Goal: Transaction & Acquisition: Purchase product/service

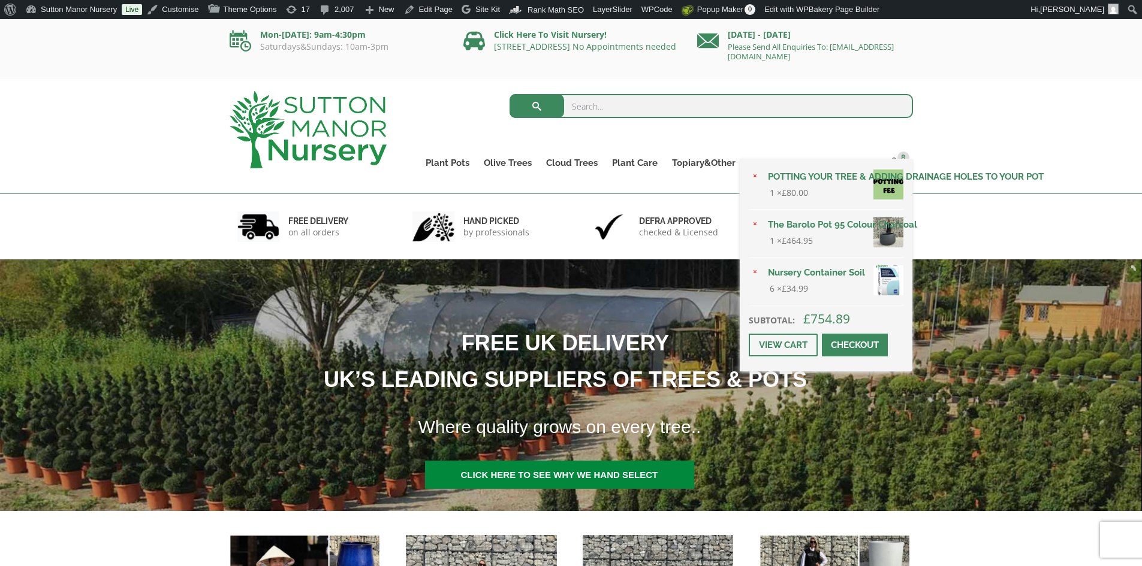
click at [854, 345] on span at bounding box center [854, 345] width 0 height 0
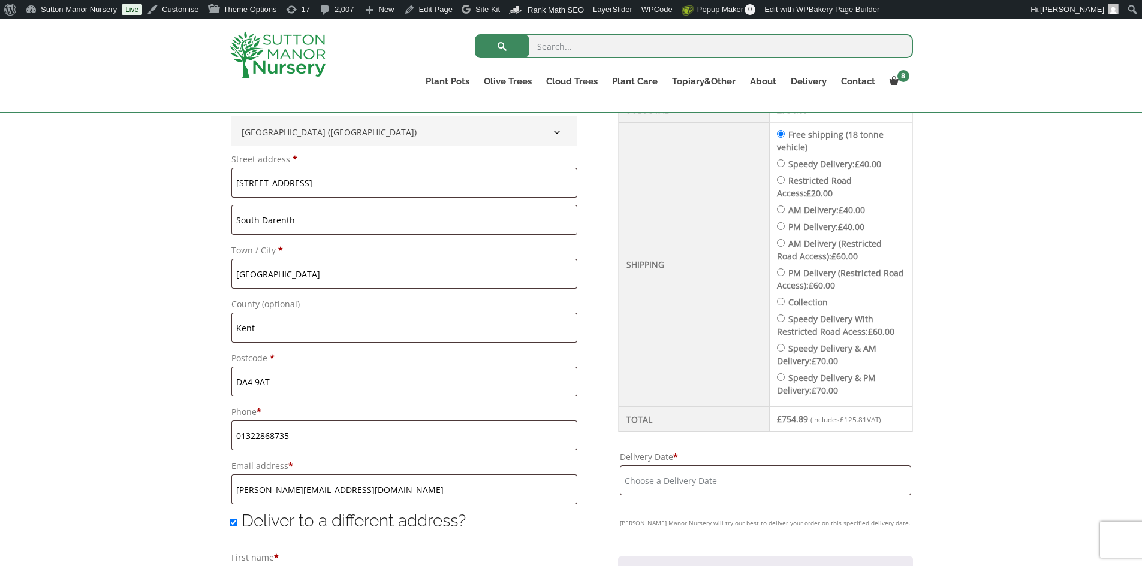
scroll to position [659, 0]
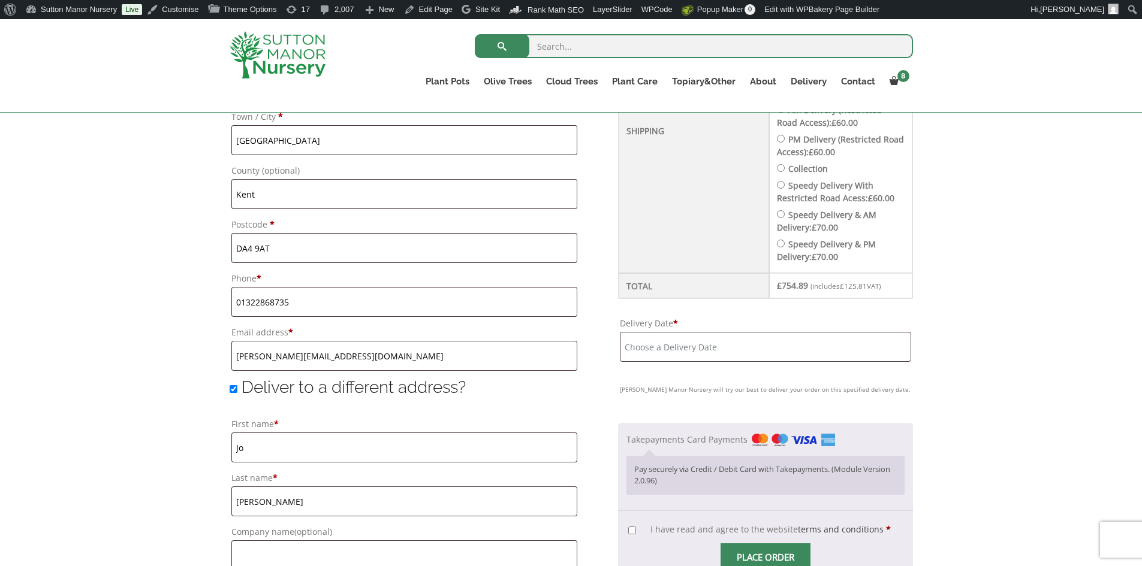
click at [757, 337] on input "Delivery Date *" at bounding box center [765, 347] width 291 height 30
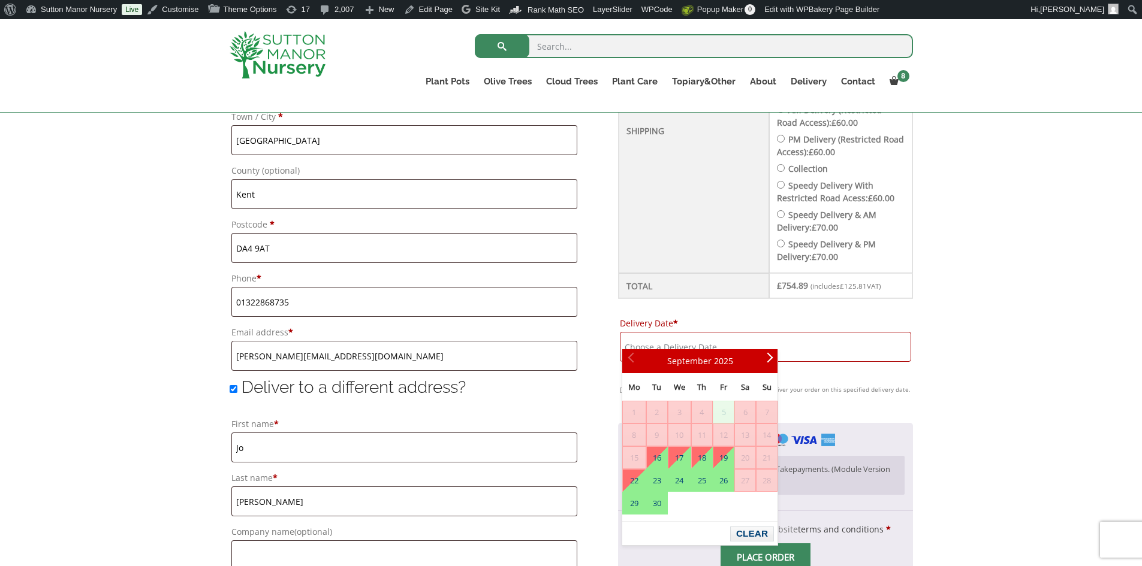
click at [994, 332] on div "Have a coupon? Click here to enter your code Apply coupon Billing details First…" at bounding box center [571, 334] width 1142 height 1281
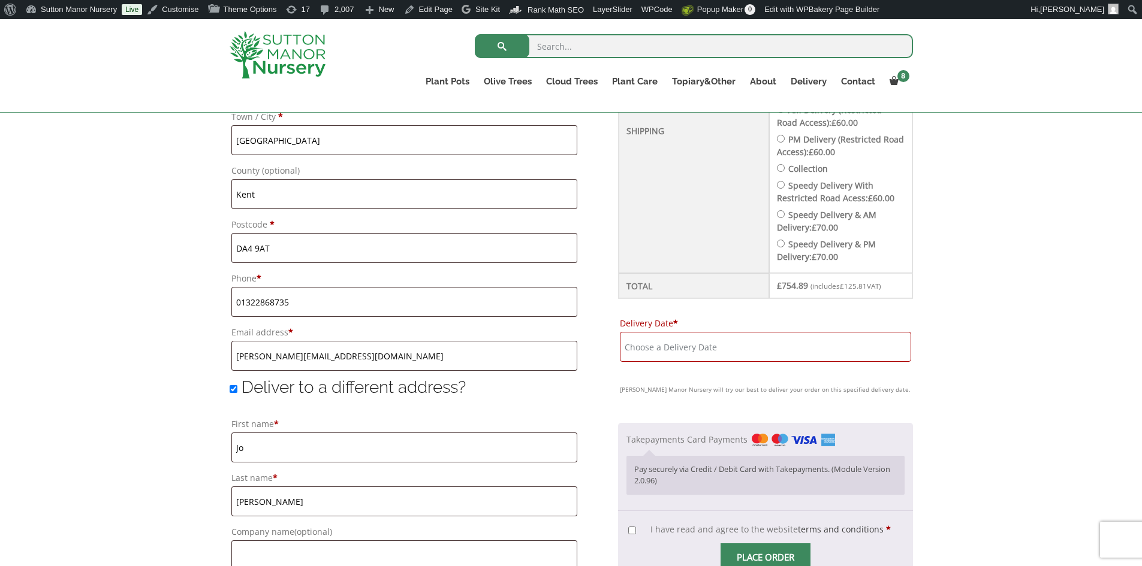
scroll to position [479, 0]
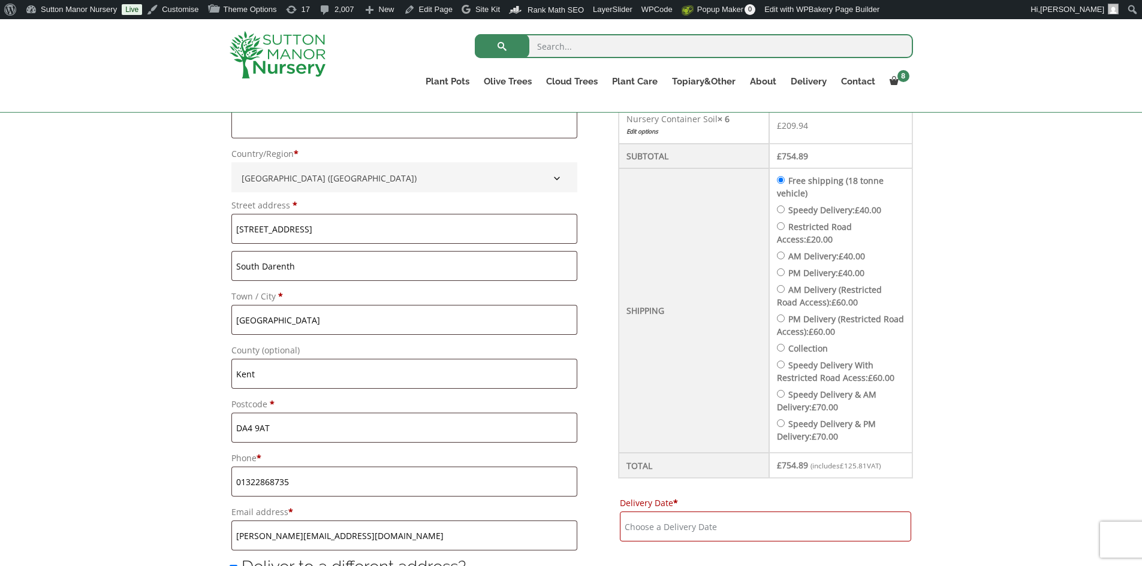
click at [784, 206] on input "Speedy Delivery: £ 40.00" at bounding box center [781, 210] width 8 height 8
radio input "true"
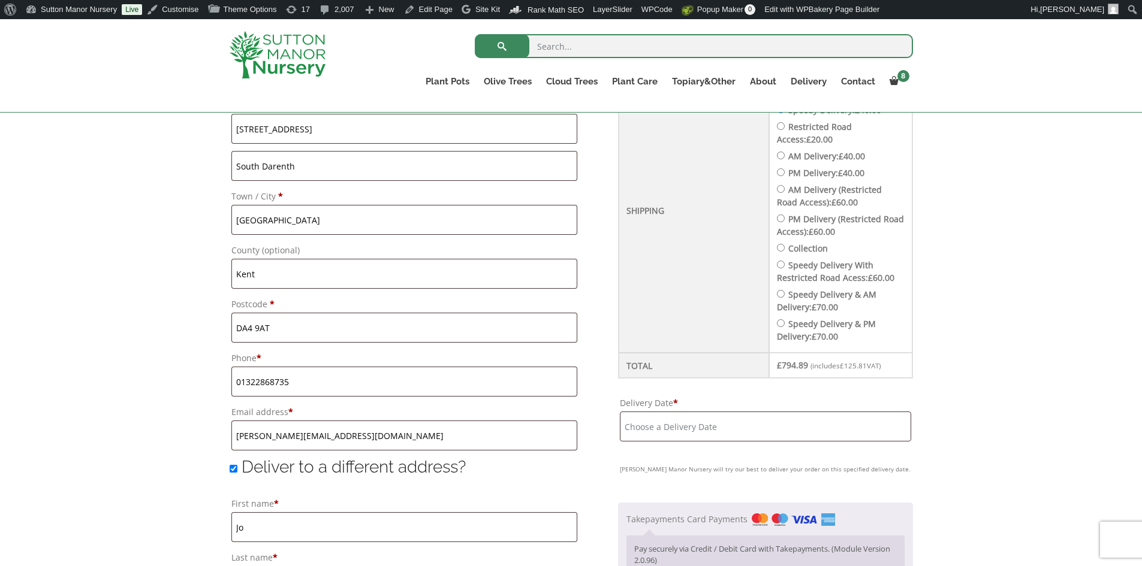
scroll to position [659, 0]
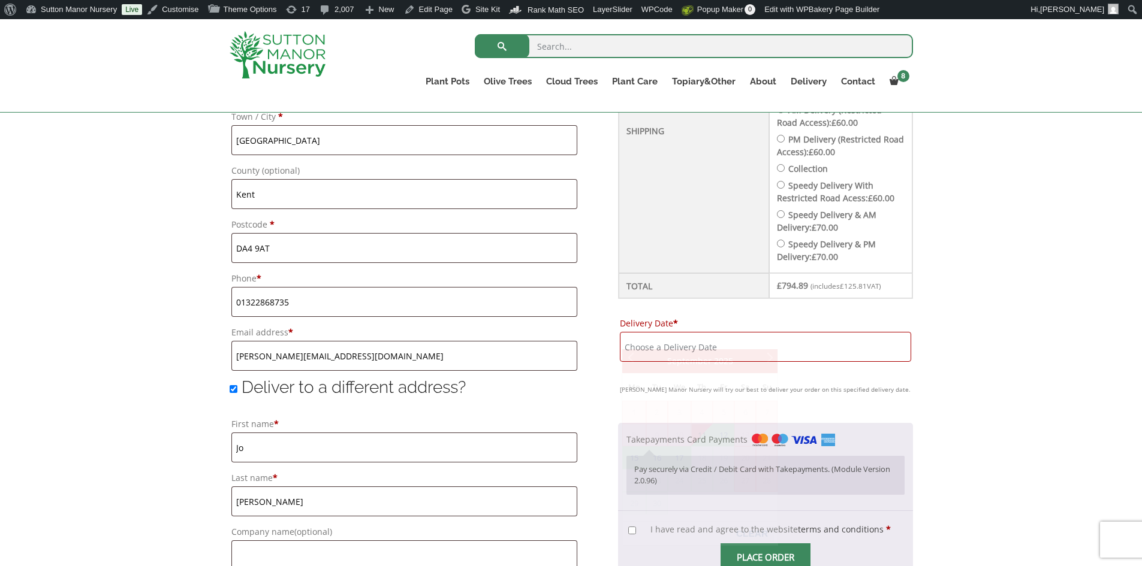
click at [769, 332] on input "Delivery Date *" at bounding box center [765, 347] width 291 height 30
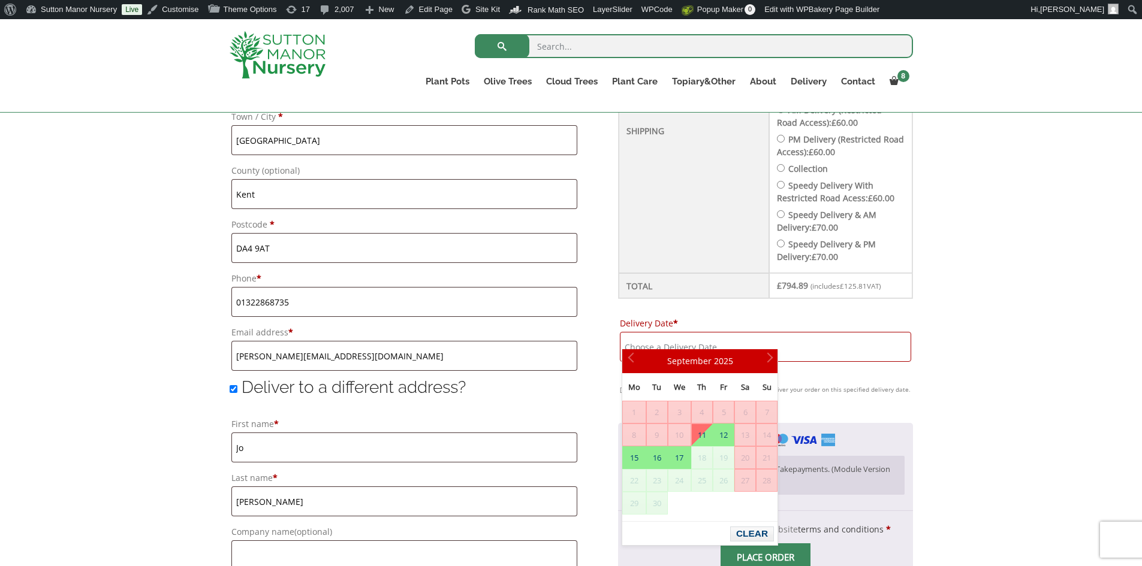
click at [1033, 370] on div "Have a coupon? Click here to enter your code Apply coupon Billing details First…" at bounding box center [571, 334] width 1142 height 1281
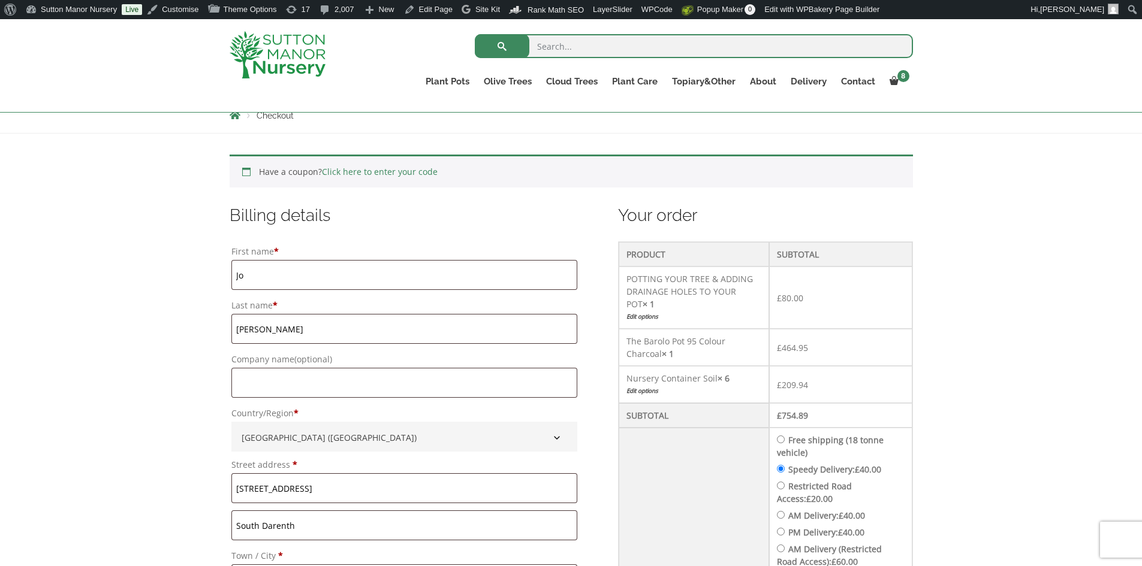
scroll to position [180, 0]
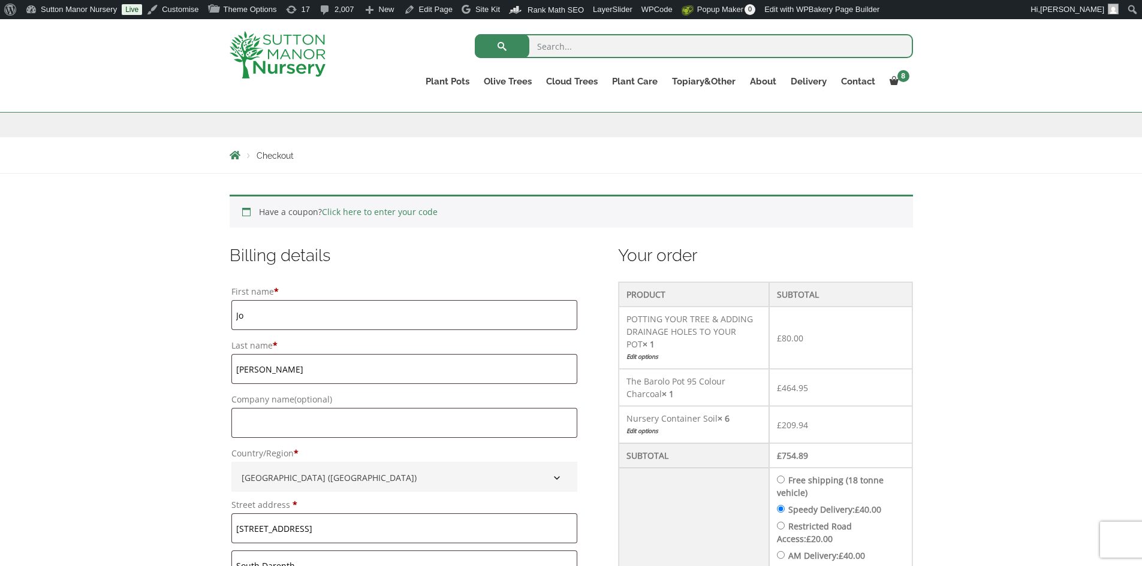
click at [784, 476] on input "Free shipping (18 tonne vehicle)" at bounding box center [781, 480] width 8 height 8
radio input "true"
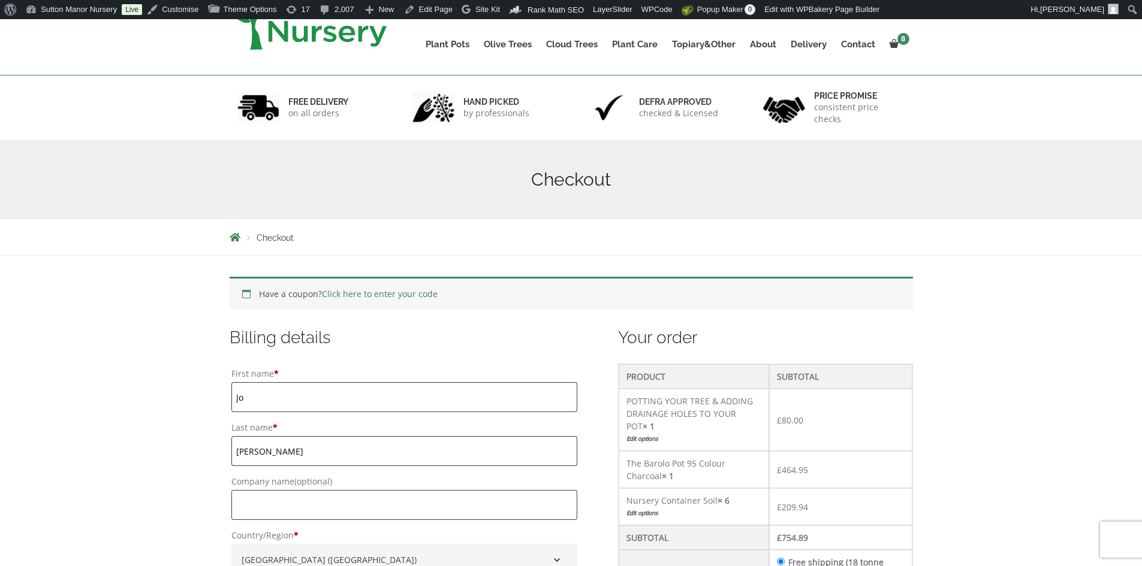
scroll to position [60, 0]
